Goal: Transaction & Acquisition: Obtain resource

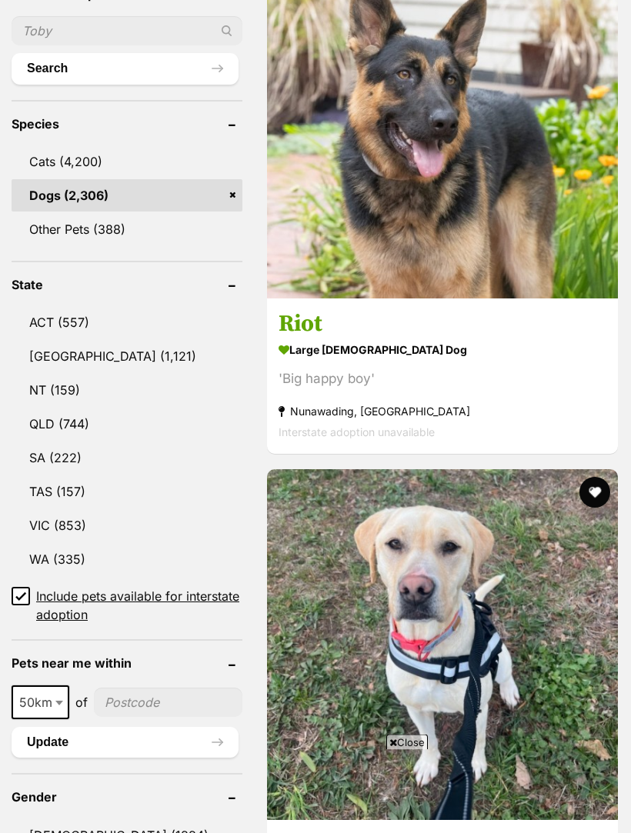
scroll to position [707, 0]
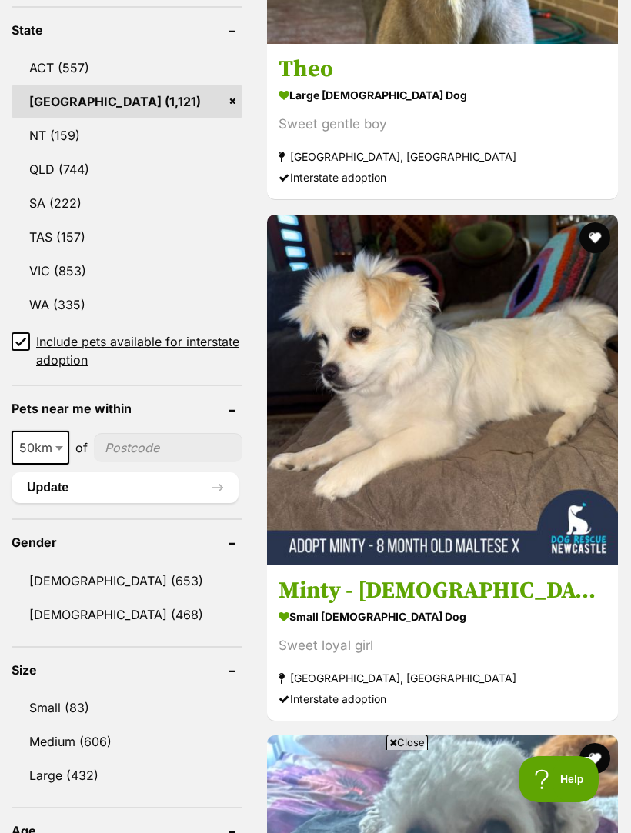
click at [102, 599] on link "Female (468)" at bounding box center [127, 615] width 231 height 32
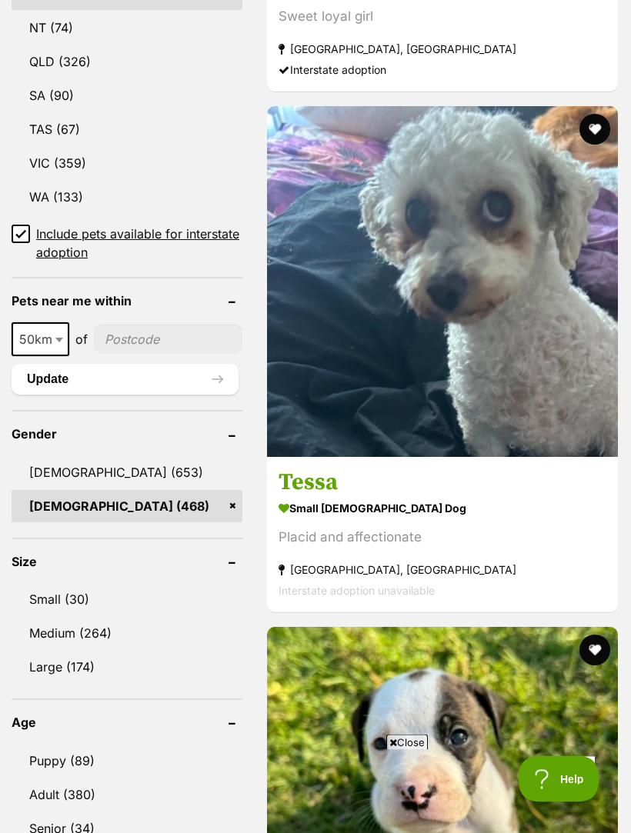
scroll to position [1107, 0]
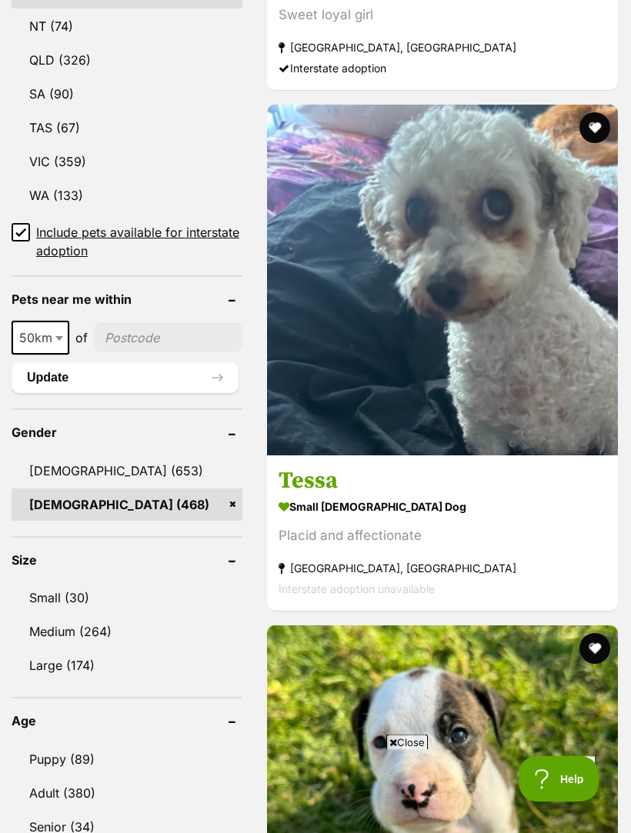
click at [78, 582] on link "Small (30)" at bounding box center [127, 598] width 231 height 32
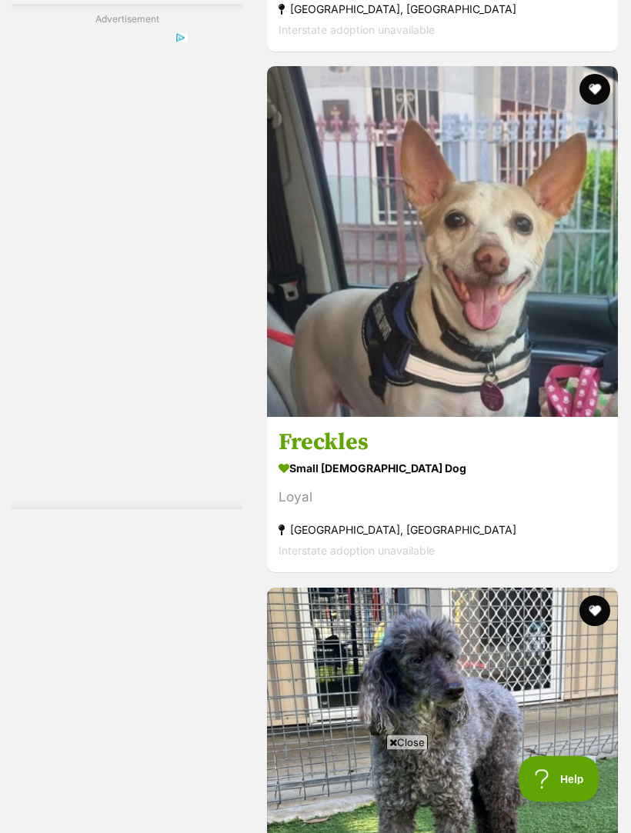
scroll to position [4547, 0]
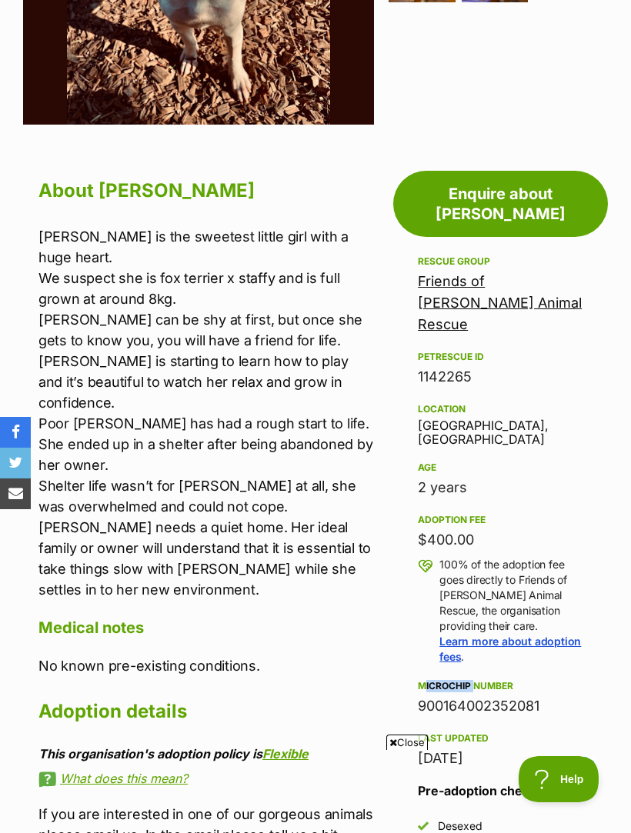
scroll to position [549, 0]
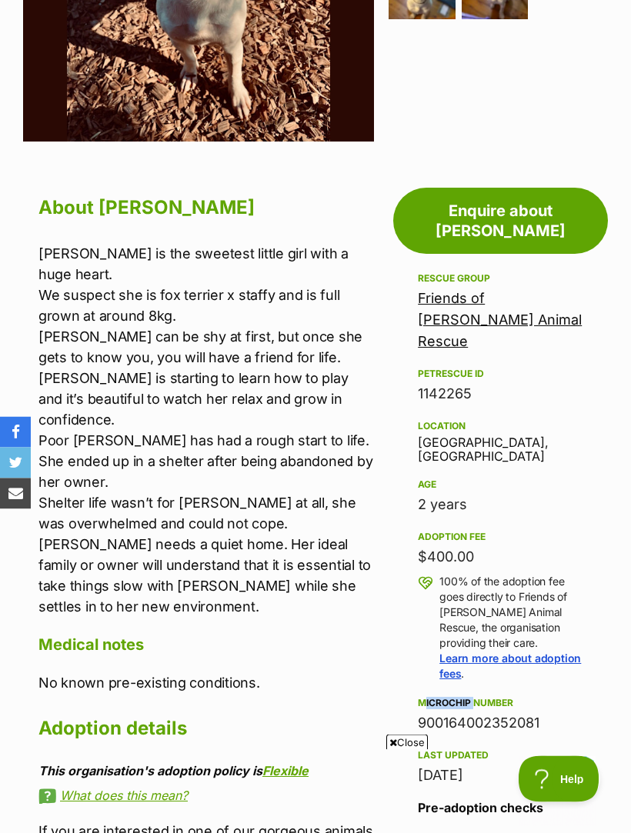
click at [569, 476] on div "Age [DEMOGRAPHIC_DATA] years" at bounding box center [500, 496] width 165 height 40
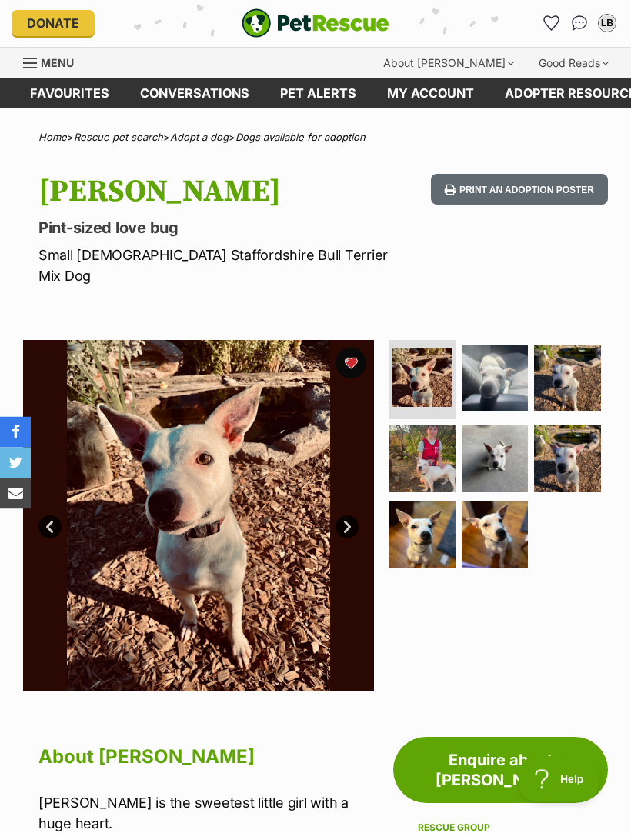
scroll to position [0, 0]
